Goal: Transaction & Acquisition: Obtain resource

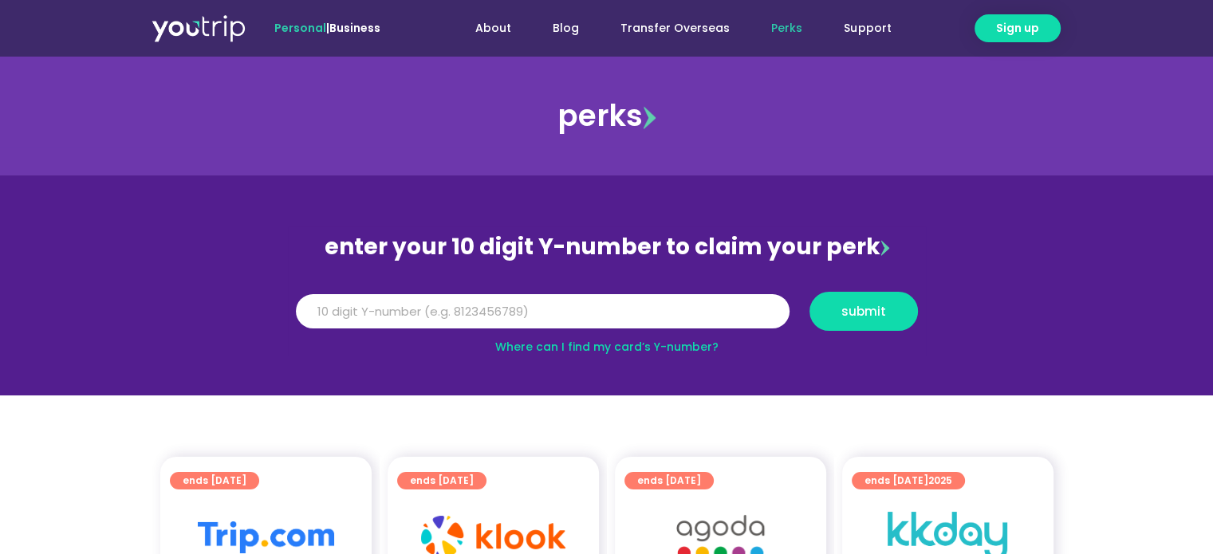
click at [447, 329] on div "Y Number" at bounding box center [543, 311] width 514 height 39
click at [450, 306] on input "Y Number" at bounding box center [543, 311] width 494 height 35
type input "8164486619"
click at [851, 317] on span "submit" at bounding box center [863, 311] width 45 height 12
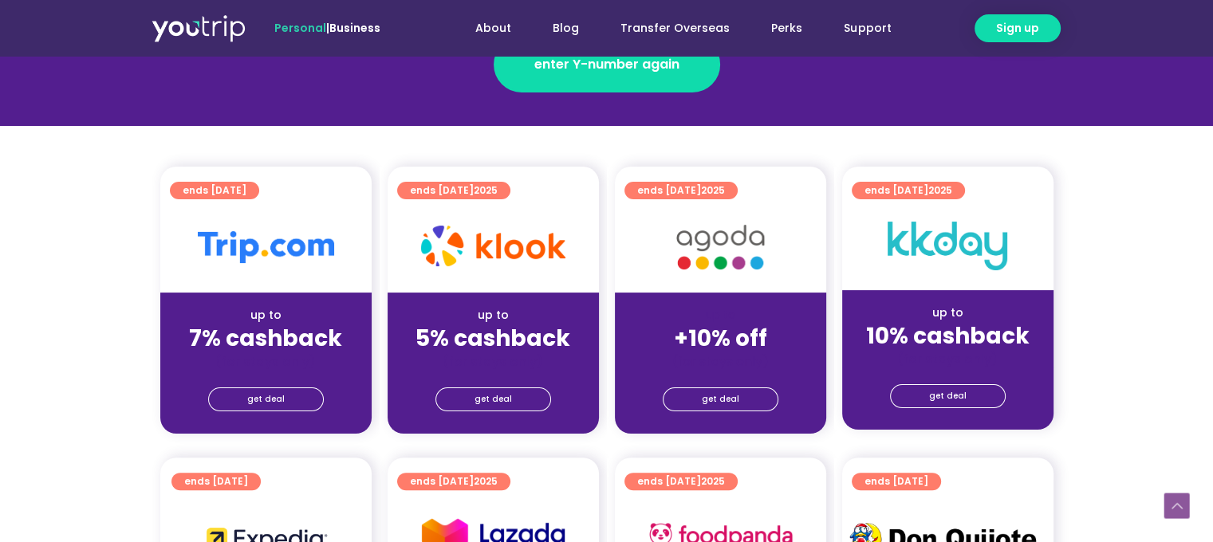
scroll to position [319, 0]
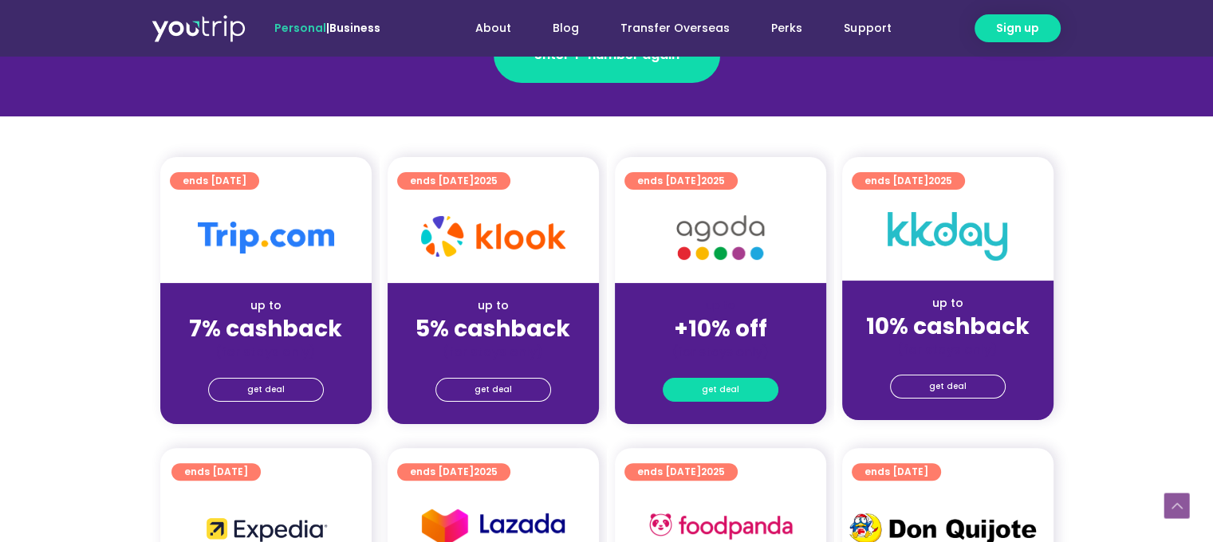
click at [723, 392] on span "get deal" at bounding box center [720, 390] width 37 height 22
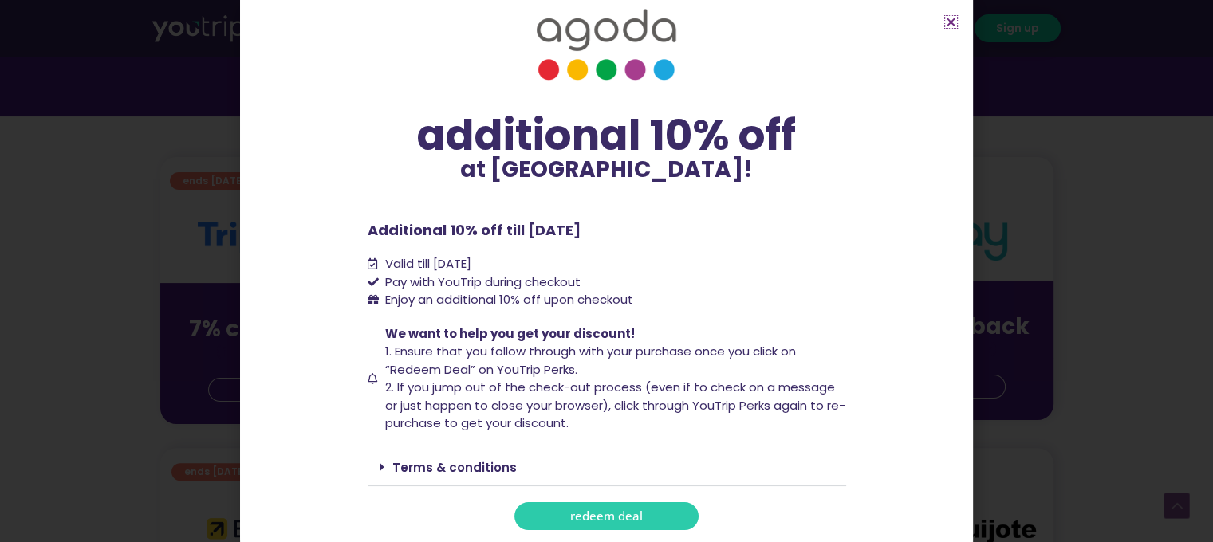
scroll to position [399, 0]
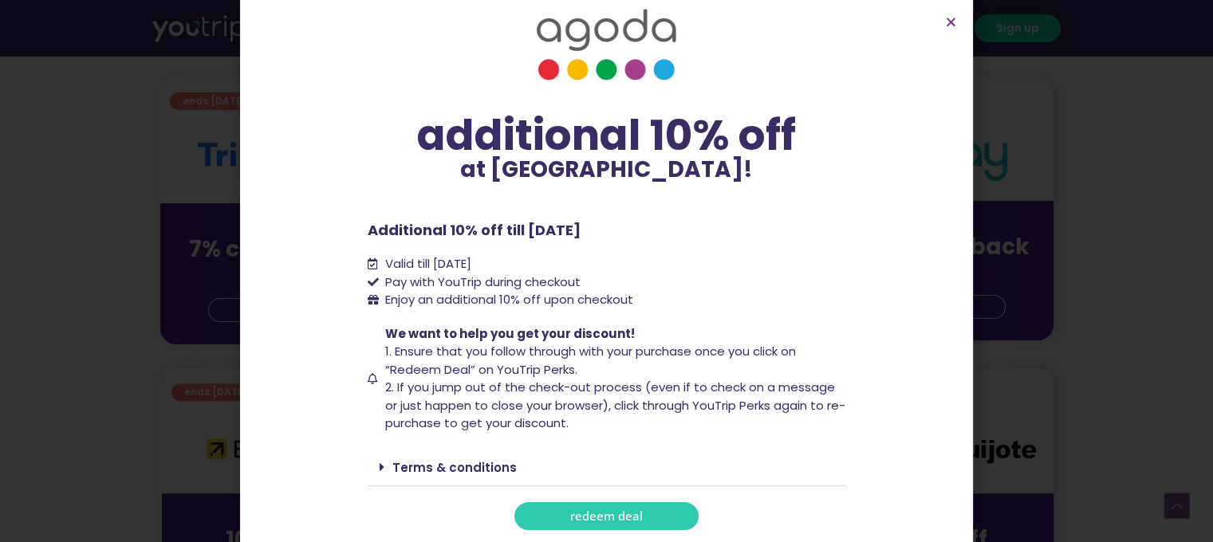
click at [613, 504] on link "redeem deal" at bounding box center [606, 517] width 184 height 28
